Goal: Contribute content

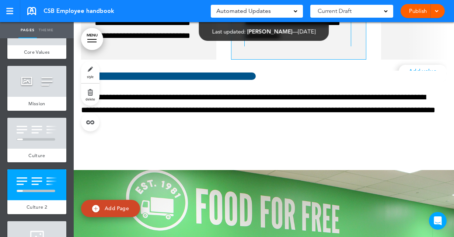
scroll to position [37, 0]
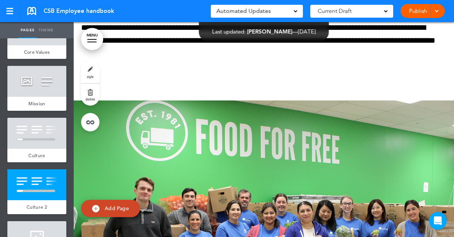
scroll to position [5535, 0]
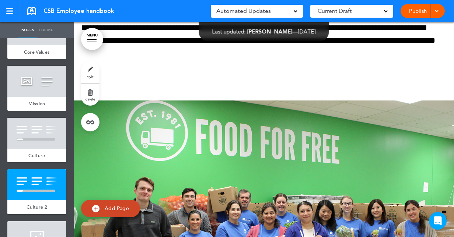
scroll to position [0, 378]
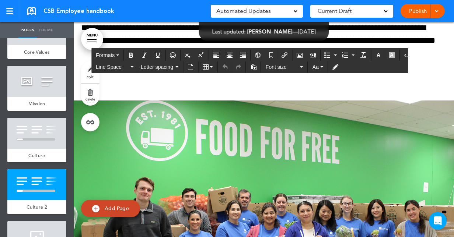
drag, startPoint x: 346, startPoint y: 96, endPoint x: 363, endPoint y: 96, distance: 16.9
click at [415, 11] on div "Publish Publish Preview Draft" at bounding box center [422, 11] width 44 height 14
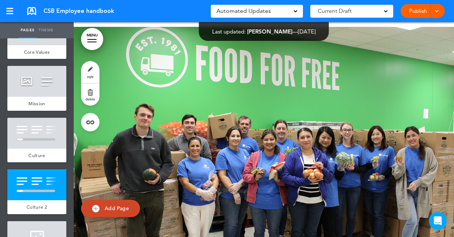
click at [413, 9] on link "Publish" at bounding box center [417, 11] width 23 height 14
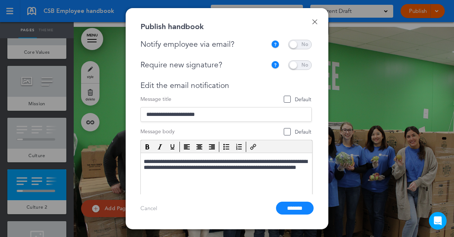
click at [303, 43] on span at bounding box center [300, 45] width 24 height 10
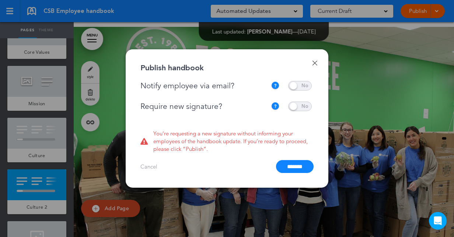
click at [297, 106] on span at bounding box center [300, 107] width 24 height 10
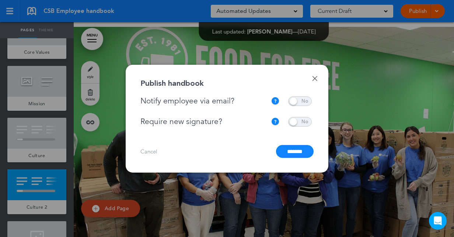
click at [290, 151] on input "*******" at bounding box center [295, 151] width 38 height 13
